Goal: Information Seeking & Learning: Understand process/instructions

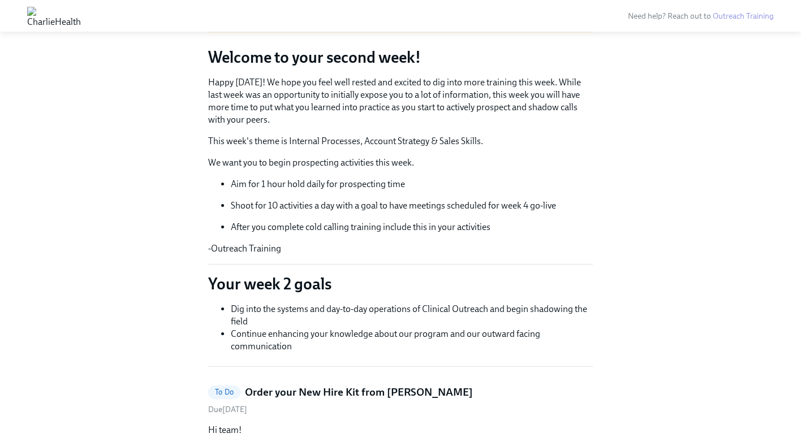
scroll to position [87, 0]
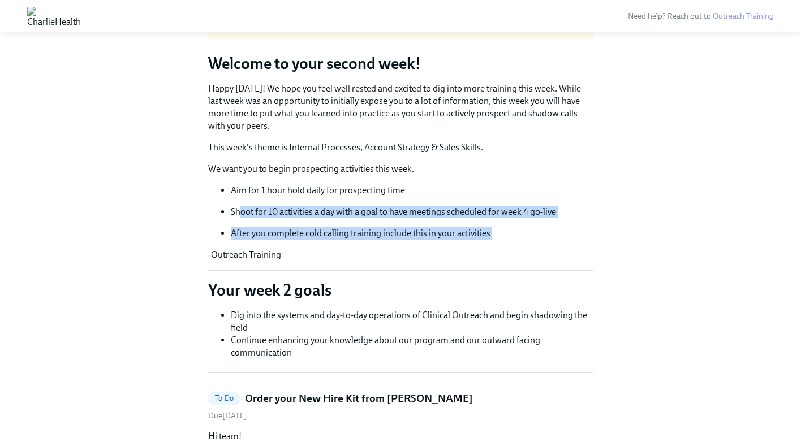
drag, startPoint x: 238, startPoint y: 210, endPoint x: 336, endPoint y: 247, distance: 104.7
click at [336, 247] on div "Happy [DATE]! We hope you feel well rested and excited to dig into more trainin…" at bounding box center [400, 172] width 385 height 179
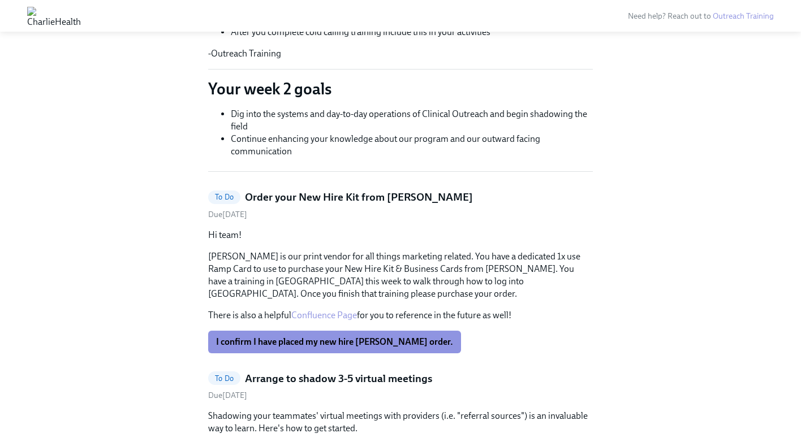
scroll to position [299, 0]
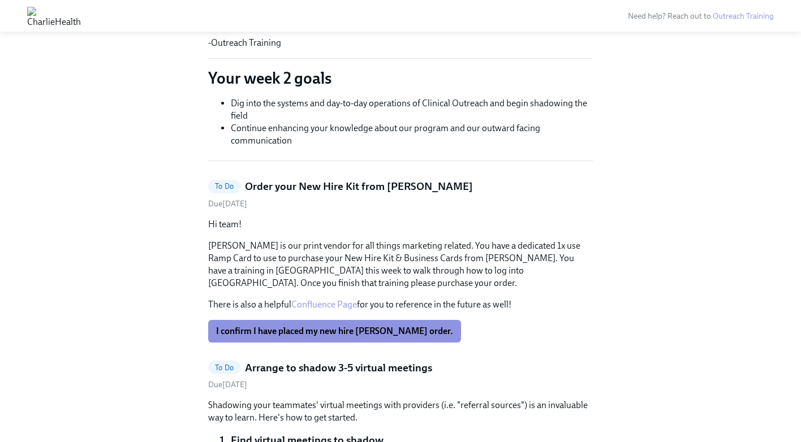
drag, startPoint x: 234, startPoint y: 104, endPoint x: 271, endPoint y: 115, distance: 39.7
click at [271, 115] on li "Dig into the systems and day-to-day operations of Clinical Outreach and begin s…" at bounding box center [412, 109] width 362 height 25
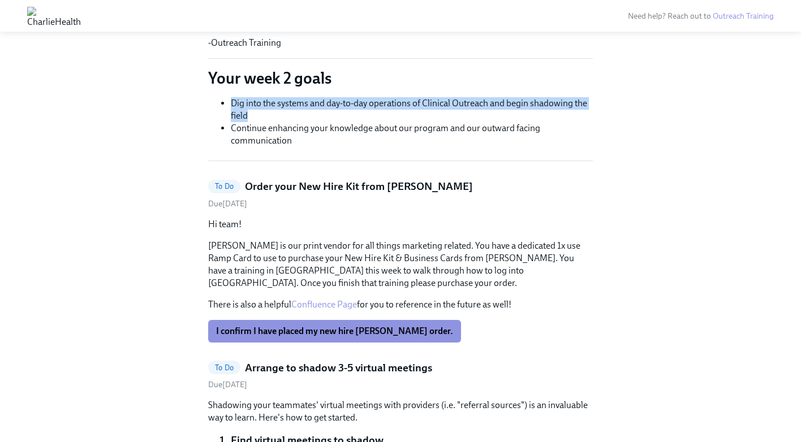
drag, startPoint x: 227, startPoint y: 101, endPoint x: 259, endPoint y: 113, distance: 34.4
click at [259, 113] on ul "Dig into the systems and day-to-day operations of Clinical Outreach and begin s…" at bounding box center [400, 122] width 385 height 50
click at [259, 113] on li "Dig into the systems and day-to-day operations of Clinical Outreach and begin s…" at bounding box center [412, 109] width 362 height 25
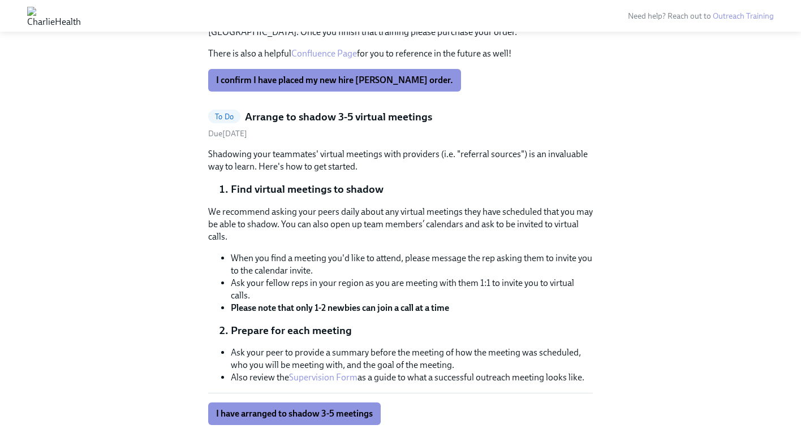
scroll to position [606, 0]
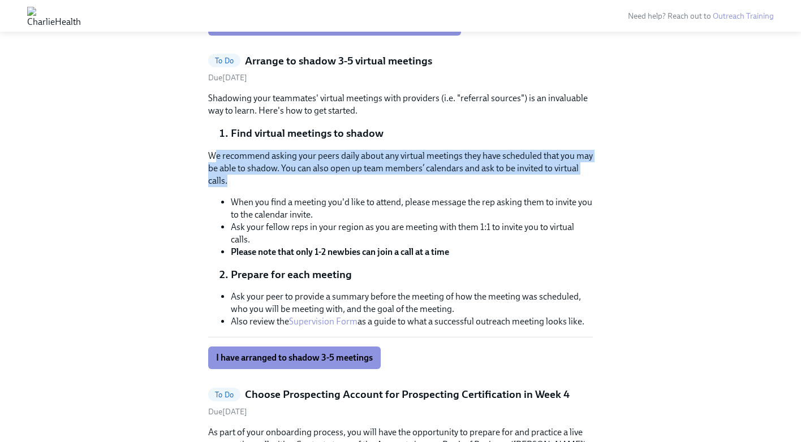
drag, startPoint x: 214, startPoint y: 155, endPoint x: 315, endPoint y: 182, distance: 104.8
click at [315, 182] on p "We recommend asking your peers daily about any virtual meetings they have sched…" at bounding box center [400, 168] width 385 height 37
click at [309, 182] on p "We recommend asking your peers daily about any virtual meetings they have sched…" at bounding box center [400, 168] width 385 height 37
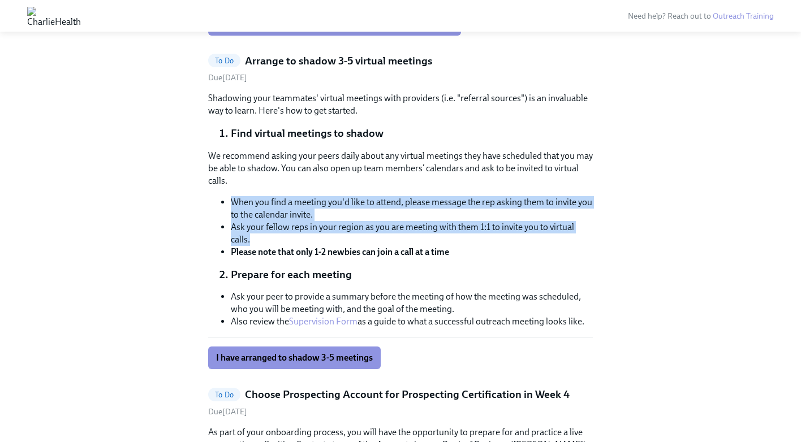
drag, startPoint x: 232, startPoint y: 199, endPoint x: 343, endPoint y: 236, distance: 117.0
click at [343, 236] on ul "When you find a meeting you'd like to attend, please message the rep asking the…" at bounding box center [400, 227] width 385 height 62
click at [264, 366] on button "I have arranged to shadow 3-5 meetings" at bounding box center [294, 358] width 173 height 23
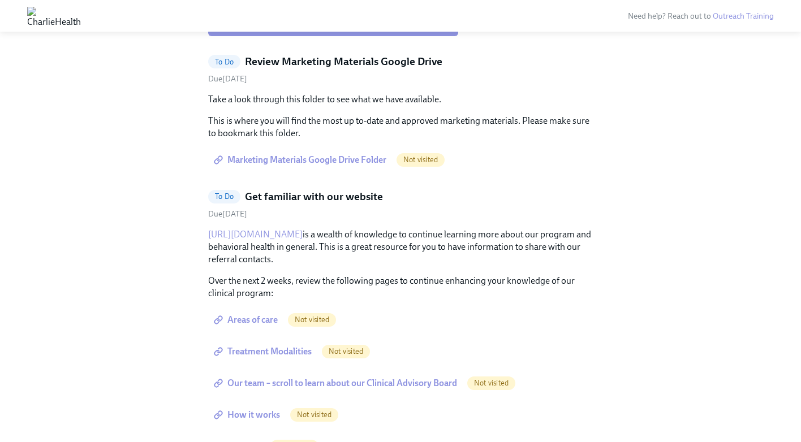
scroll to position [1232, 0]
